Goal: Task Accomplishment & Management: Complete application form

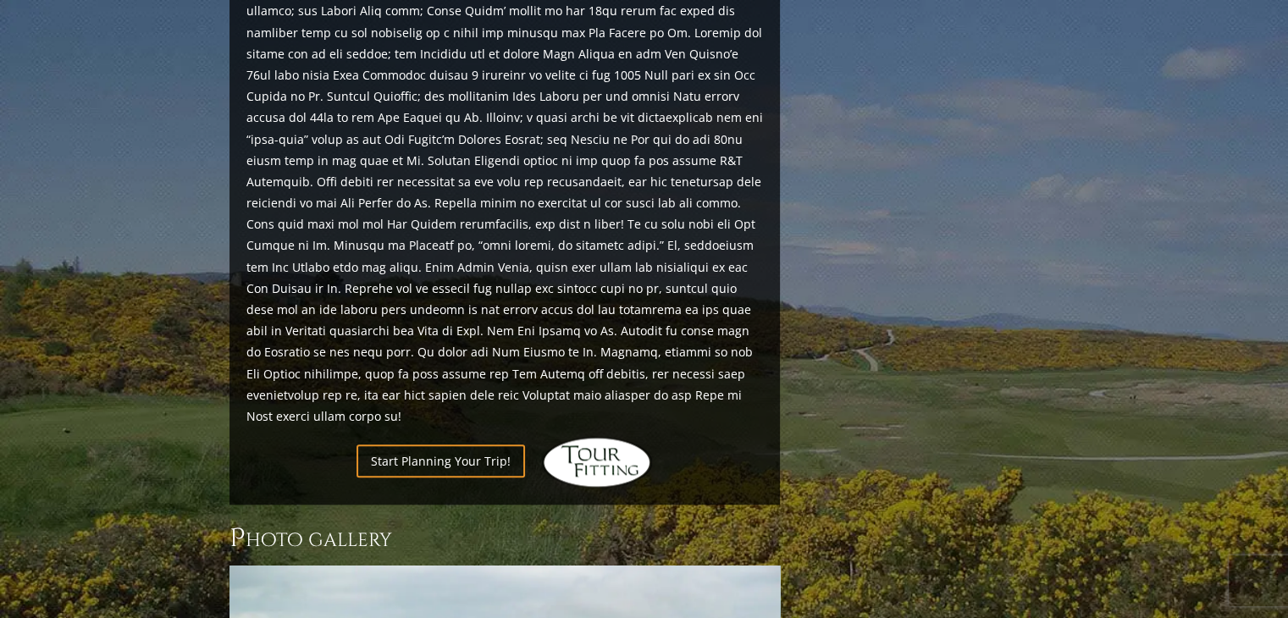
scroll to position [1863, 0]
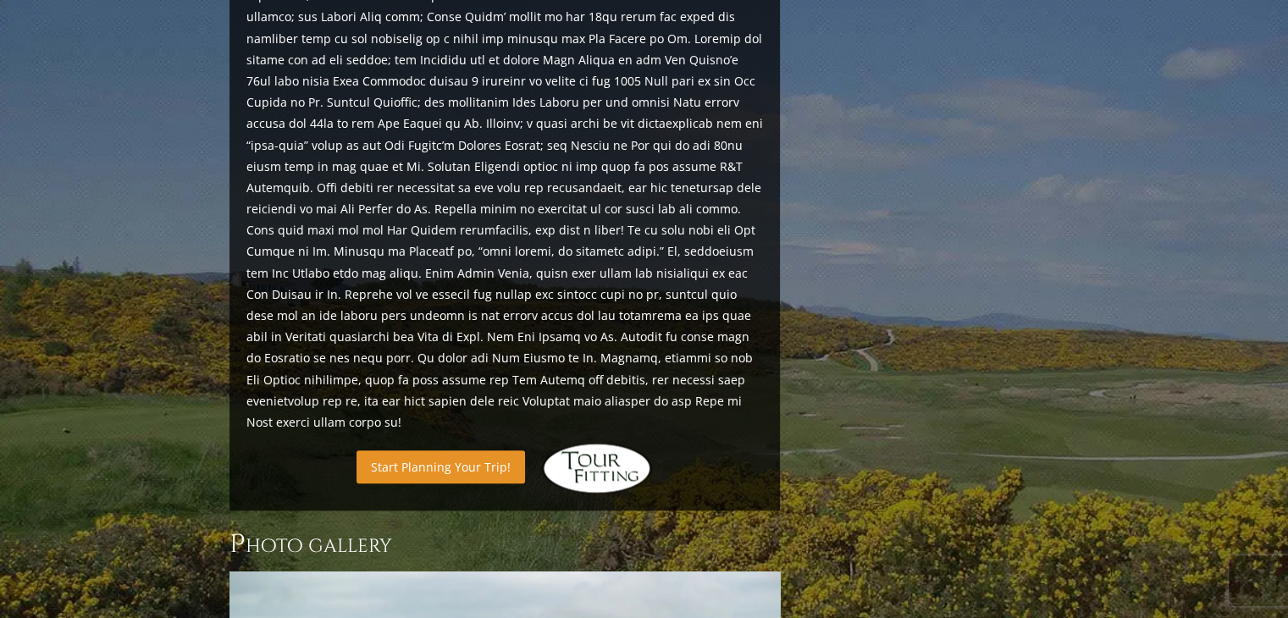
click at [452, 450] on link "Start Planning Your Trip!" at bounding box center [440, 466] width 168 height 33
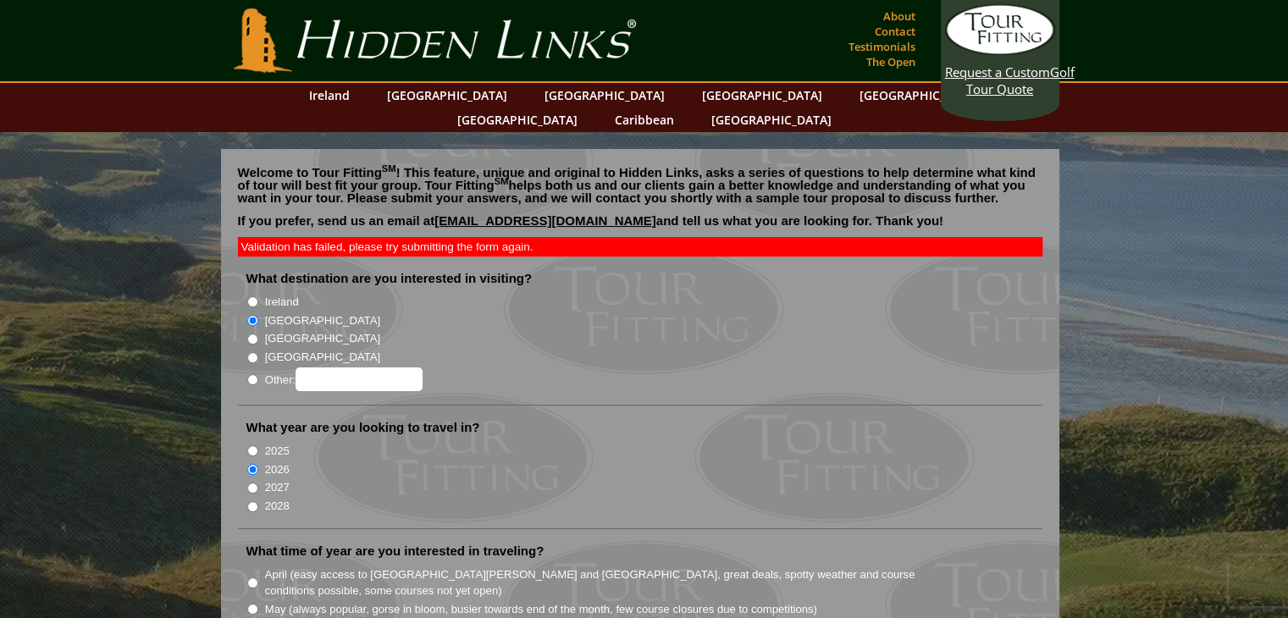
click at [499, 237] on div "Validation has failed, please try submitting the form again." at bounding box center [640, 246] width 804 height 19
click at [669, 347] on li "[GEOGRAPHIC_DATA]" at bounding box center [646, 356] width 801 height 19
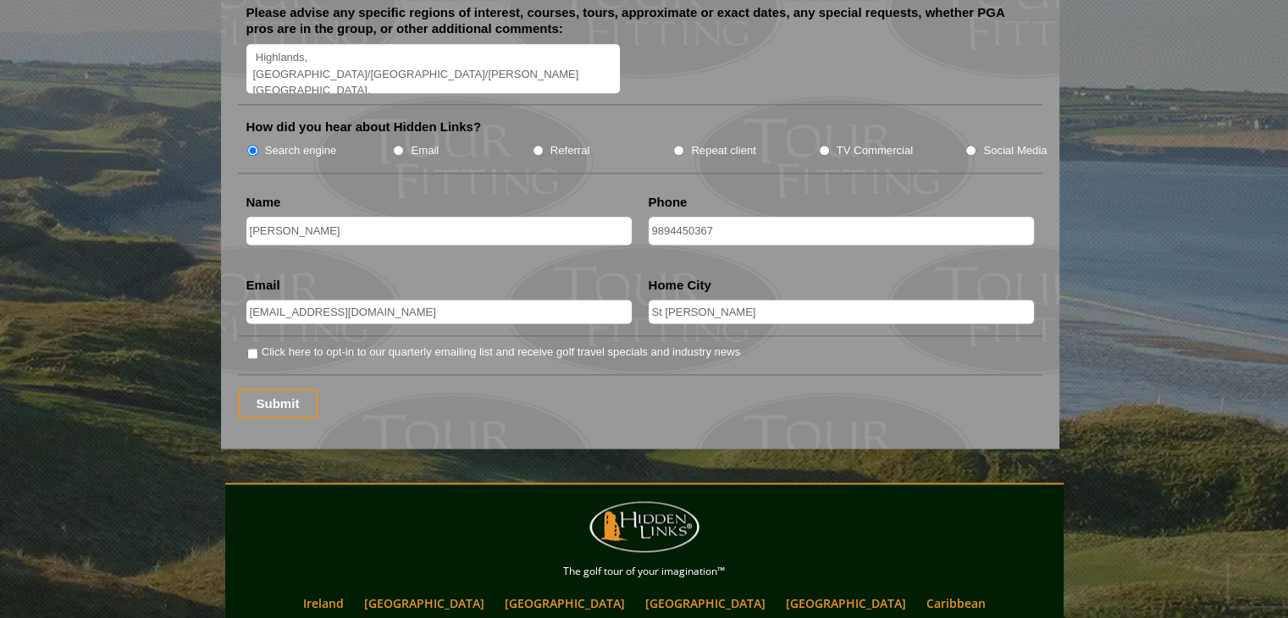
scroll to position [2286, 0]
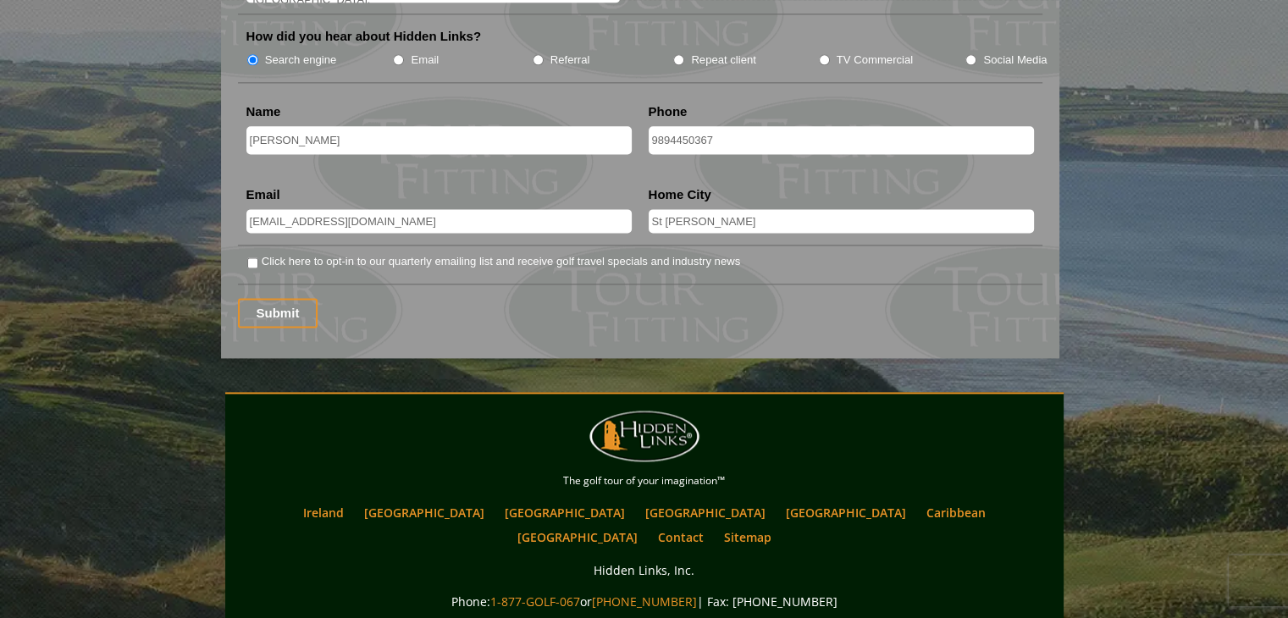
click at [292, 253] on label "Click here to opt-in to our quarterly emailing list and receive golf travel spe…" at bounding box center [501, 261] width 478 height 17
click at [258, 257] on input "Click here to opt-in to our quarterly emailing list and receive golf travel spe…" at bounding box center [252, 262] width 11 height 11
checkbox input "true"
click at [276, 298] on input "Submit" at bounding box center [278, 313] width 80 height 30
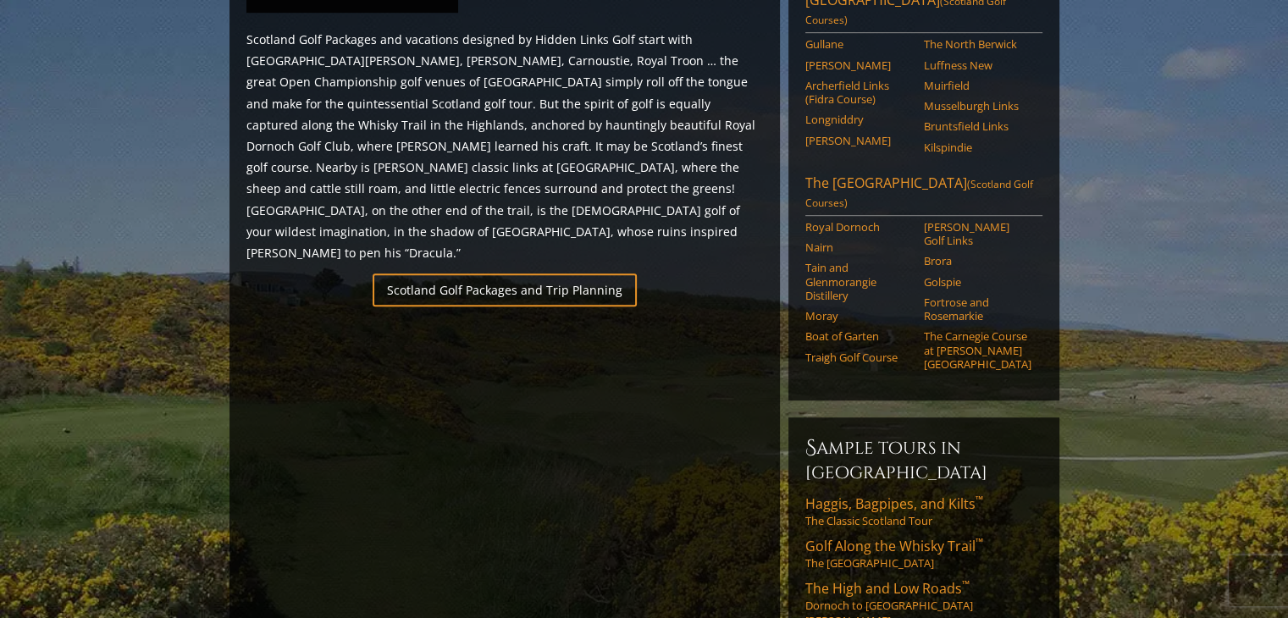
scroll to position [1101, 0]
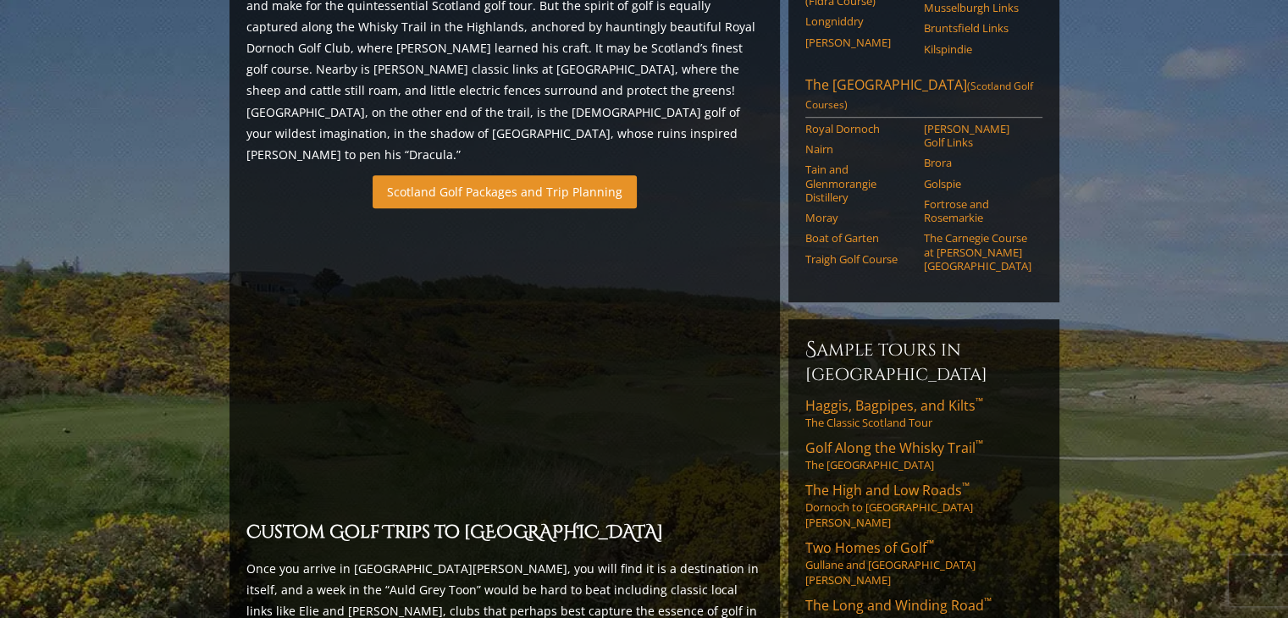
click at [518, 175] on link "Scotland Golf Packages and Trip Planning" at bounding box center [505, 191] width 264 height 33
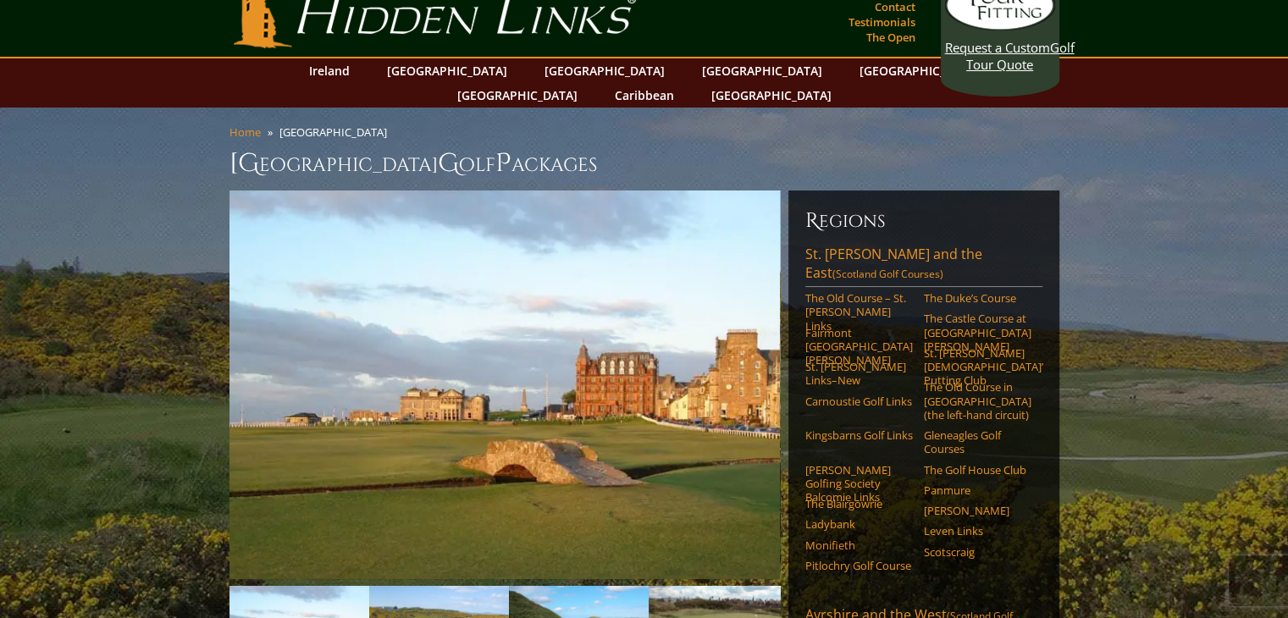
scroll to position [0, 0]
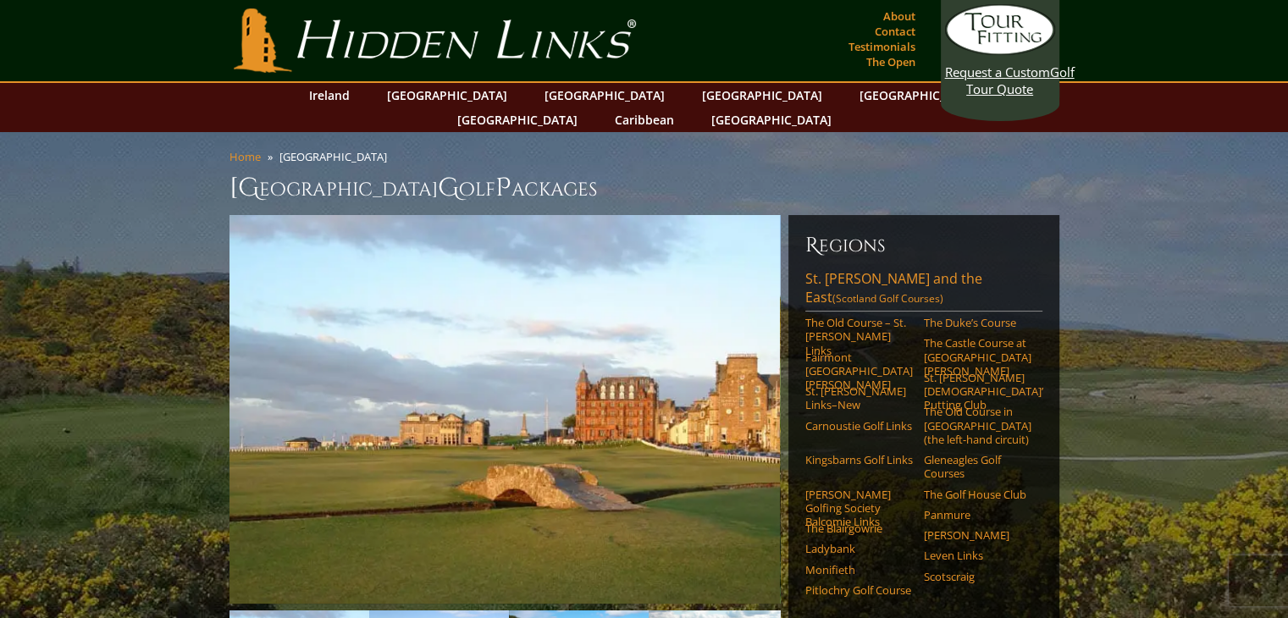
click at [843, 384] on link "St. [PERSON_NAME] Links–New" at bounding box center [859, 398] width 108 height 28
